Goal: Transaction & Acquisition: Book appointment/travel/reservation

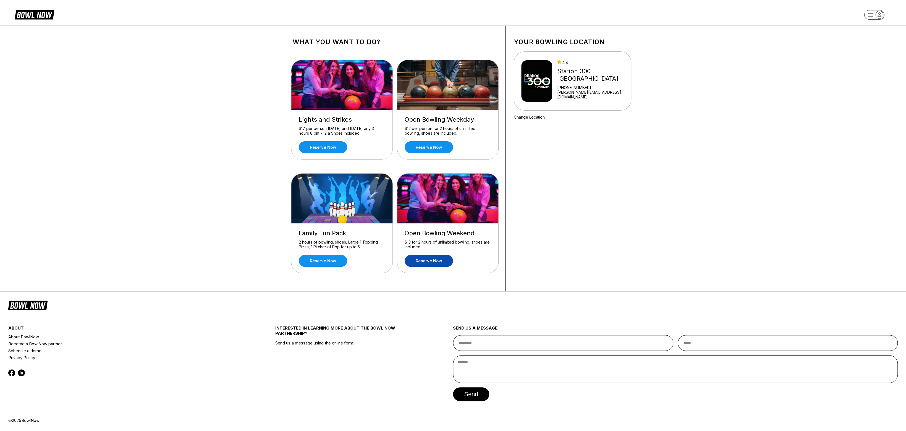
click at [427, 262] on link "Reserve now" at bounding box center [428, 261] width 48 height 12
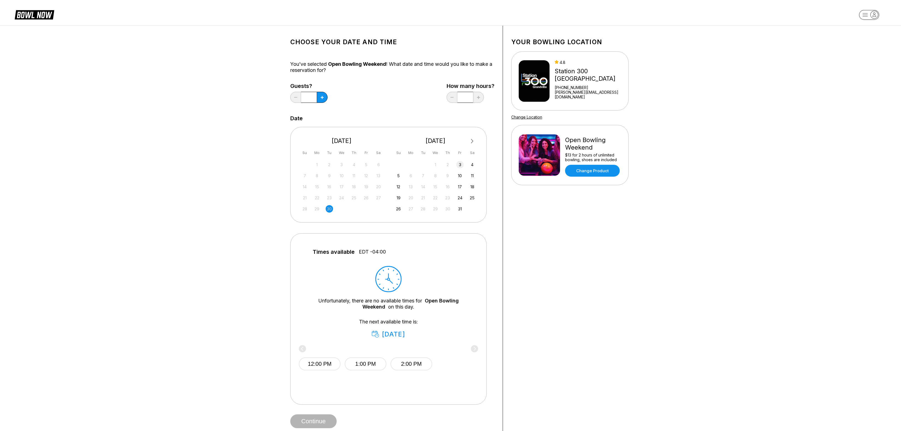
click at [459, 164] on div "3" at bounding box center [459, 164] width 7 height 7
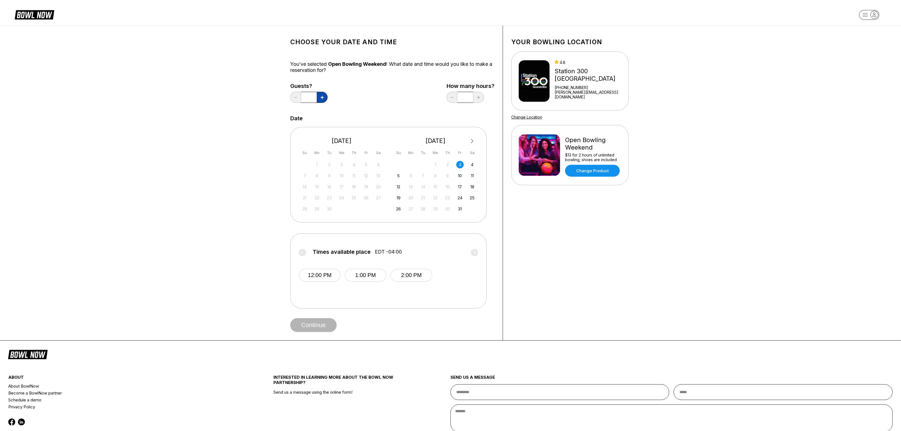
click at [320, 95] on button at bounding box center [322, 97] width 11 height 11
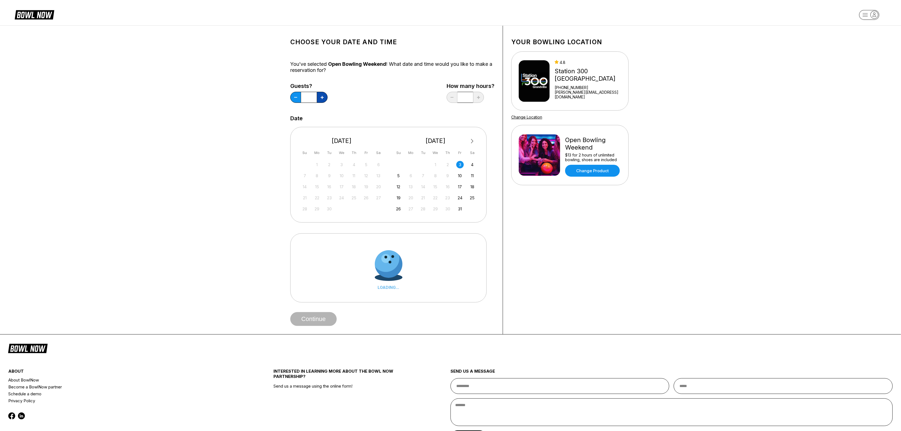
click at [320, 95] on button at bounding box center [322, 97] width 11 height 11
type input "*"
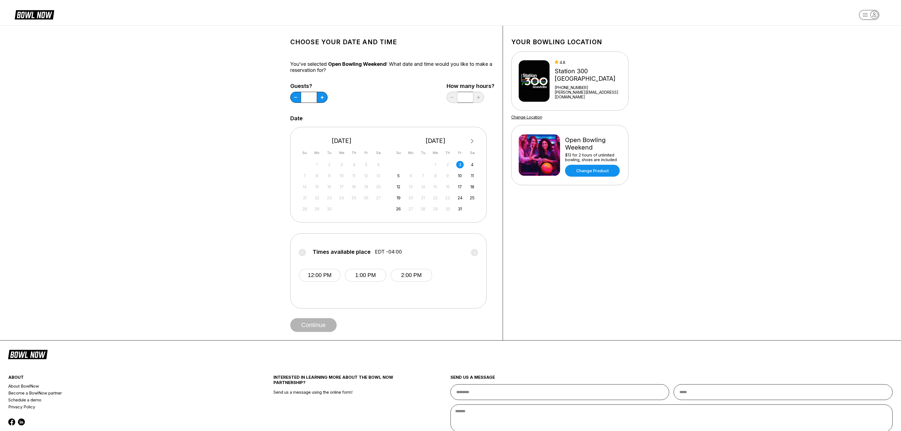
click at [475, 251] on label "Times available place EDT -04:00" at bounding box center [388, 253] width 179 height 9
click at [471, 163] on div "4" at bounding box center [472, 164] width 7 height 7
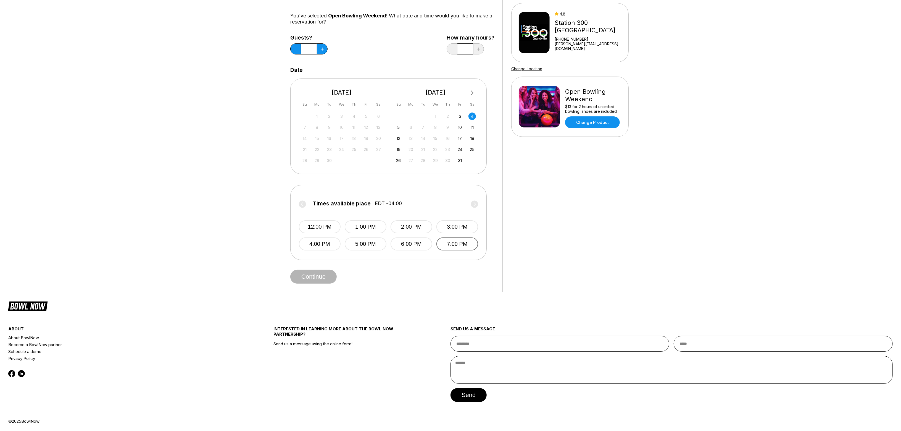
scroll to position [49, 0]
click at [446, 242] on button "7:00 PM" at bounding box center [458, 243] width 42 height 13
click at [325, 275] on button "Continue" at bounding box center [313, 276] width 46 height 14
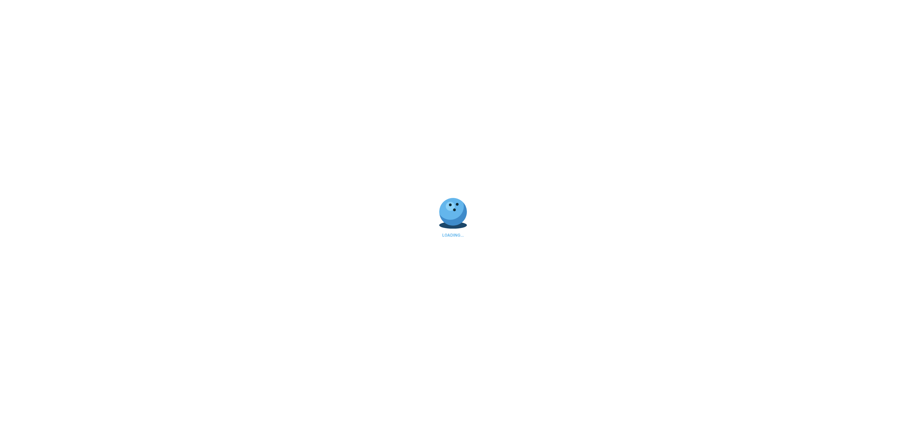
select select "**"
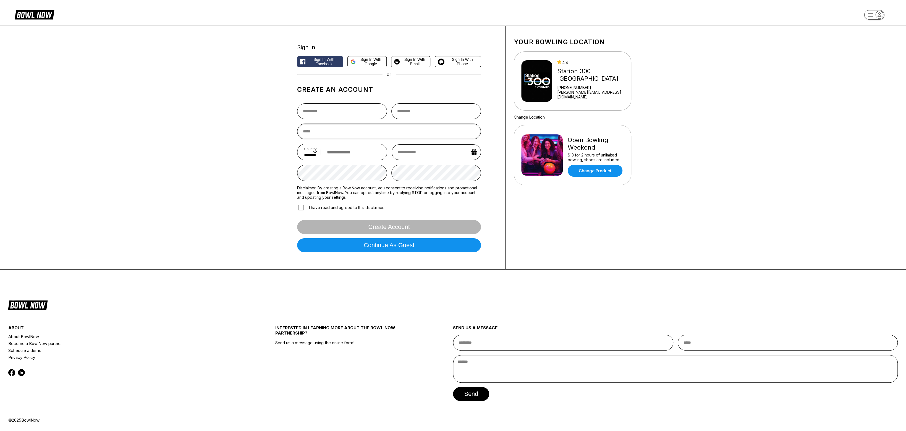
drag, startPoint x: 477, startPoint y: 138, endPoint x: 465, endPoint y: 141, distance: 11.6
